Goal: Obtain resource: Download file/media

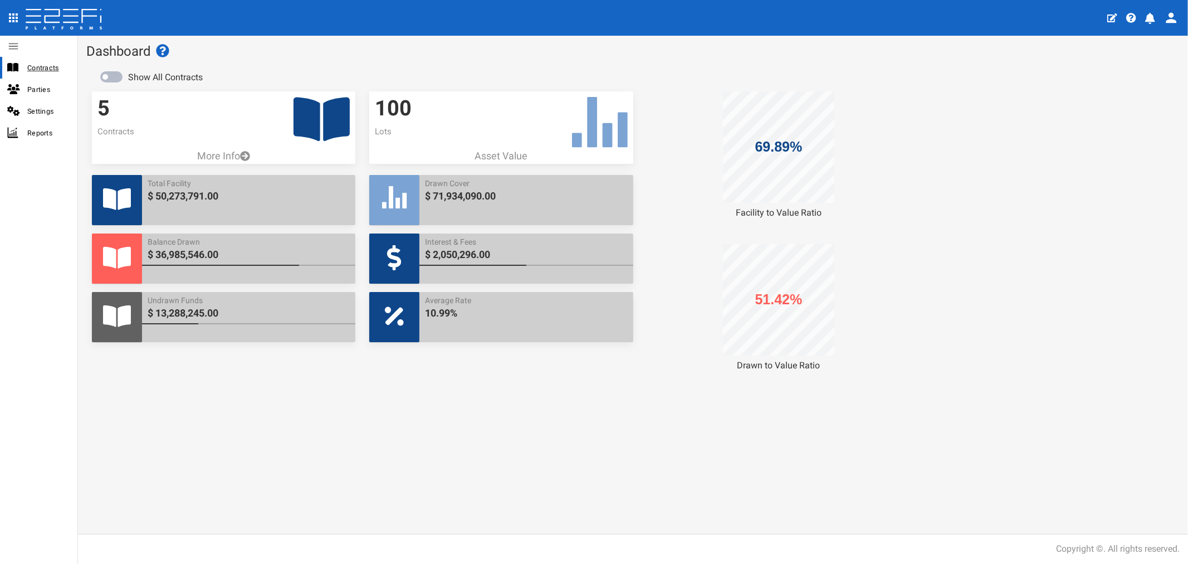
click at [53, 66] on span "Contracts" at bounding box center [47, 67] width 41 height 13
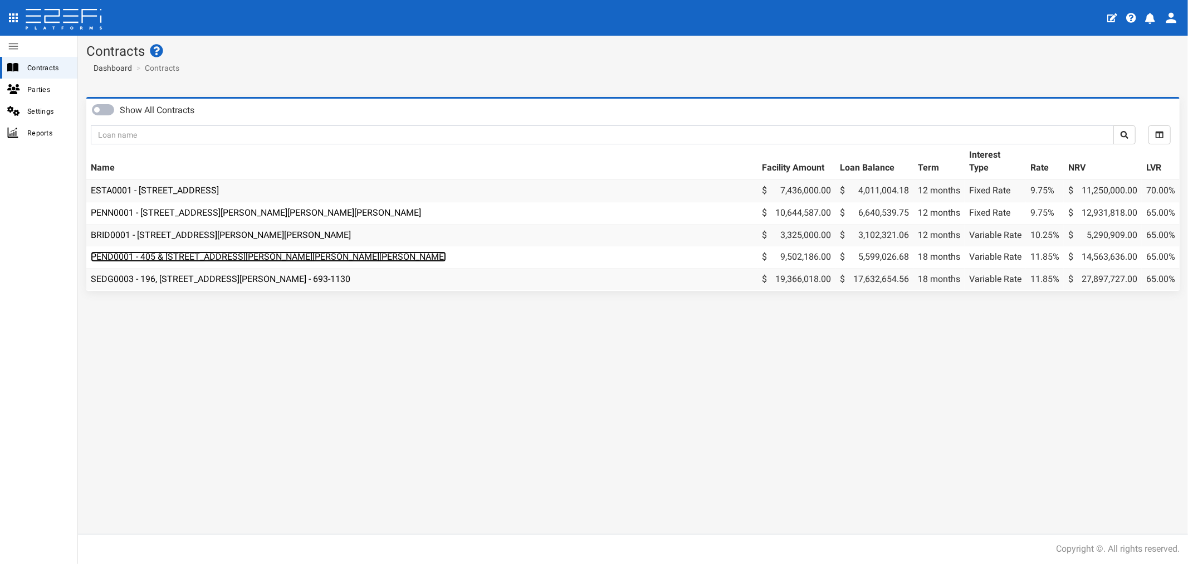
click at [193, 256] on link "PEND0001 - 405 & [STREET_ADDRESS][PERSON_NAME][PERSON_NAME][PERSON_NAME]" at bounding box center [268, 256] width 355 height 11
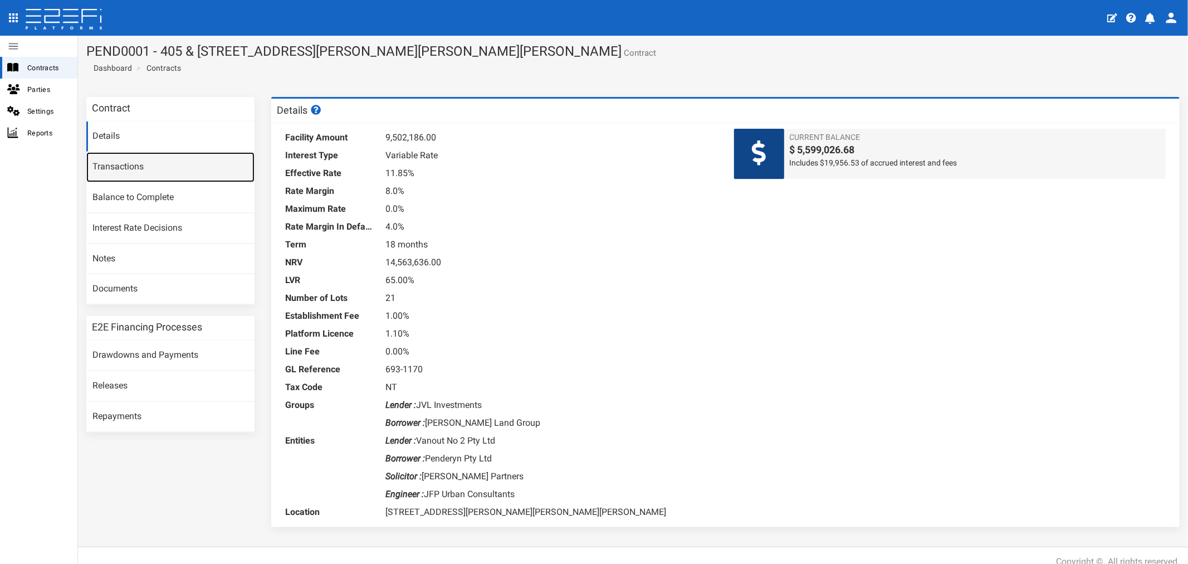
click at [135, 173] on link "Transactions" at bounding box center [170, 167] width 168 height 30
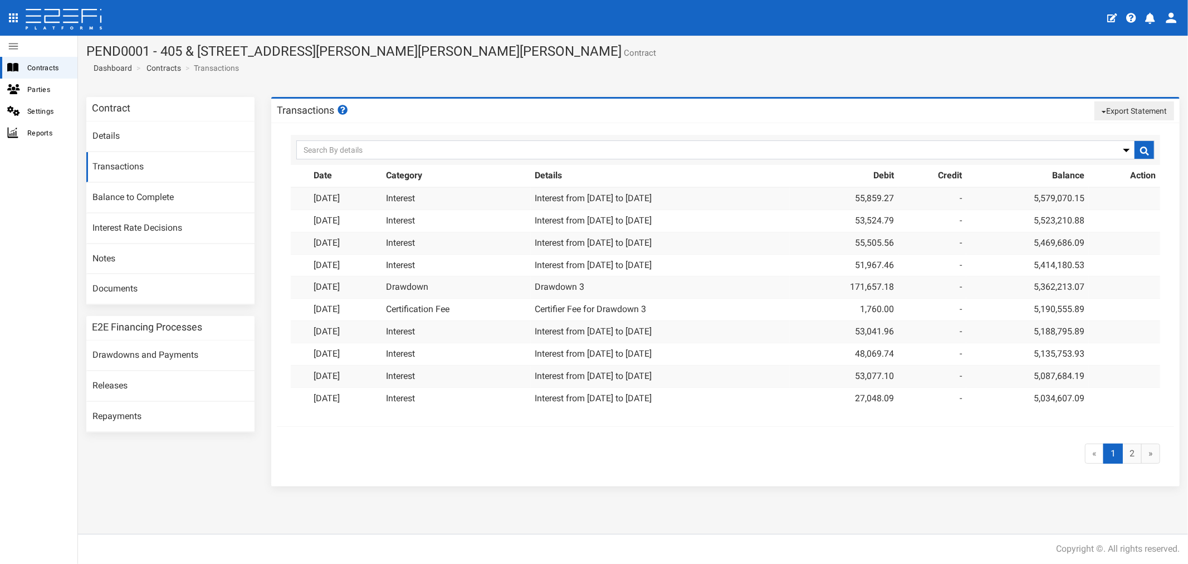
click at [1127, 110] on button "Export Statement" at bounding box center [1134, 110] width 80 height 19
click at [1118, 129] on link "pdf" at bounding box center [1129, 132] width 88 height 14
